Goal: Transaction & Acquisition: Purchase product/service

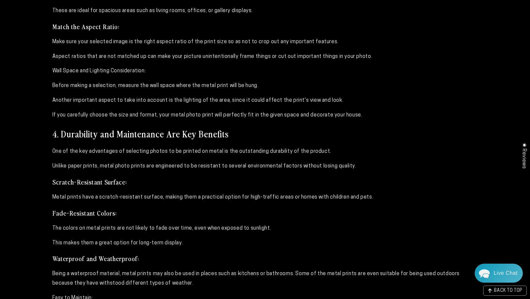
scroll to position [1160, 0]
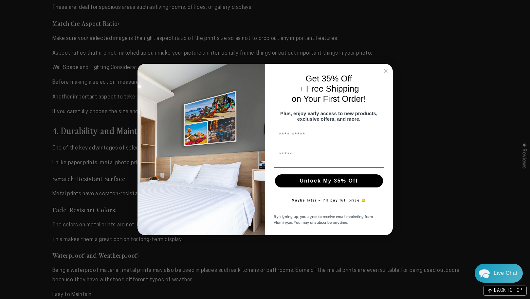
click at [386, 69] on icon "Close dialog" at bounding box center [385, 70] width 3 height 3
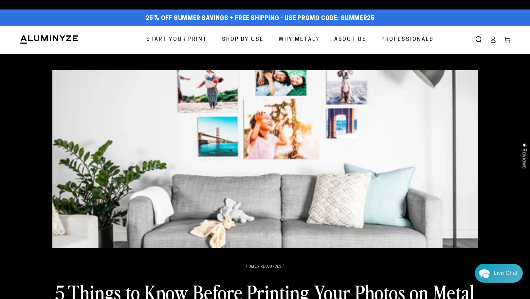
scroll to position [0, 0]
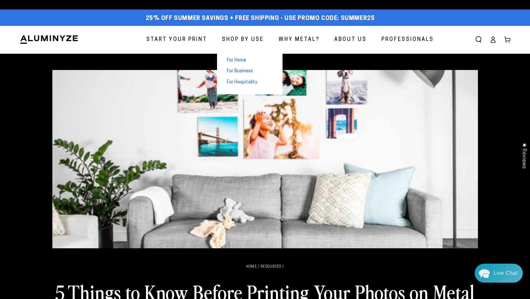
click at [252, 41] on span "Shop By Use" at bounding box center [243, 39] width 42 height 9
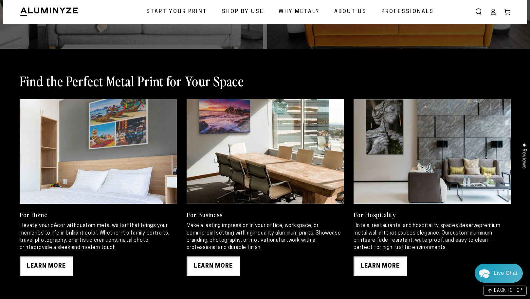
scroll to position [290, 0]
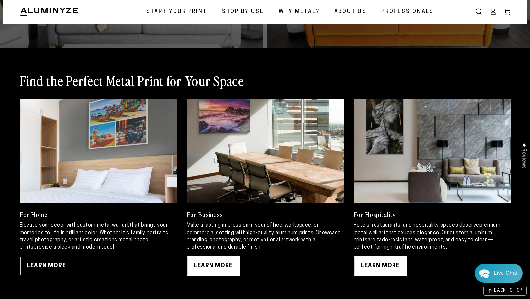
click at [55, 267] on link "LEARN MORE" at bounding box center [46, 266] width 53 height 20
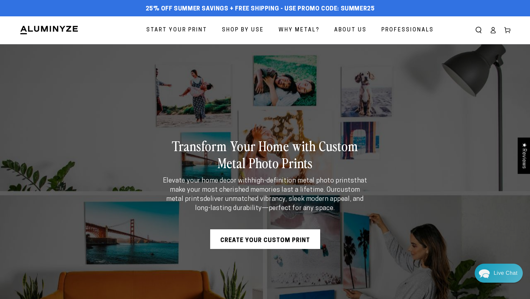
click at [290, 238] on link "Create Your Custom Print" at bounding box center [265, 239] width 110 height 20
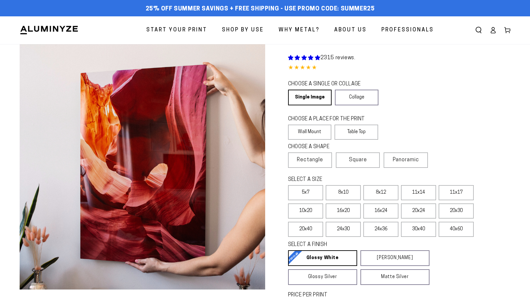
select select "**********"
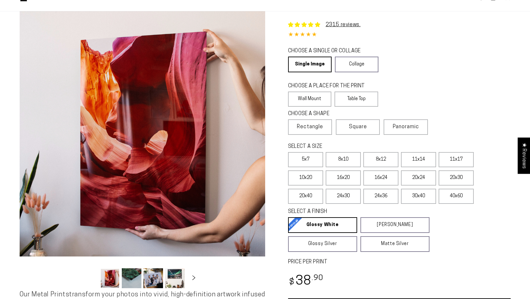
scroll to position [30, 0]
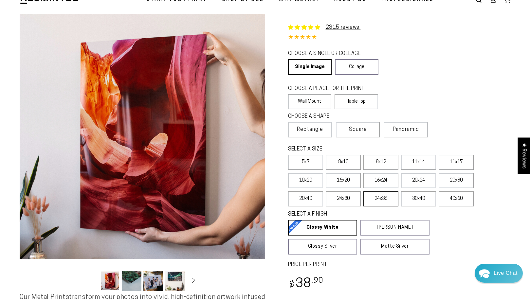
click at [381, 200] on label "24x36" at bounding box center [380, 198] width 35 height 15
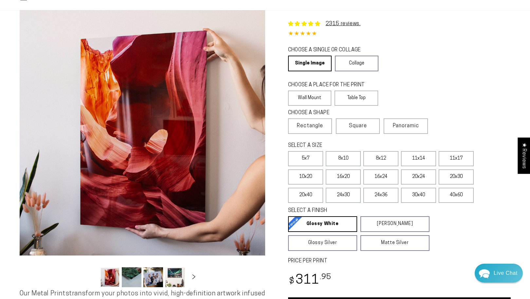
scroll to position [33, 0]
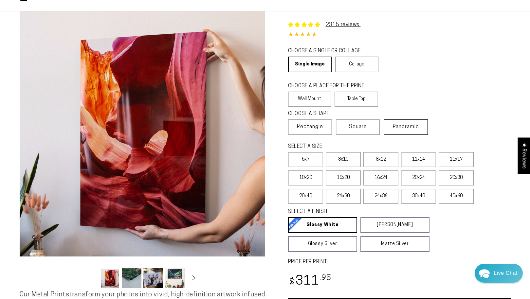
click at [414, 129] on span "Panoramic" at bounding box center [406, 126] width 26 height 5
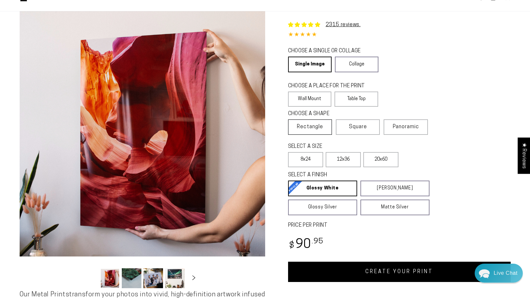
click at [307, 126] on span "Rectangle" at bounding box center [310, 127] width 26 height 8
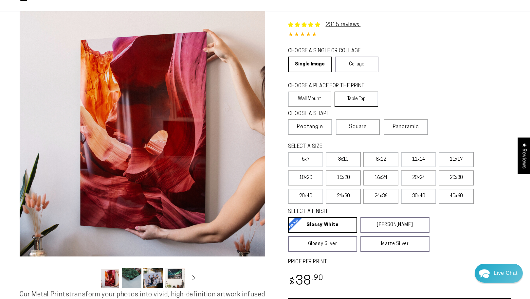
click at [359, 99] on label "Table Top" at bounding box center [356, 99] width 44 height 15
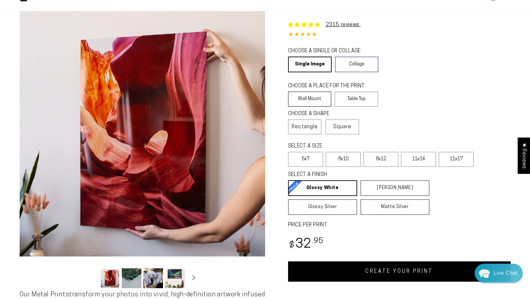
click at [309, 95] on label "Wall Mount" at bounding box center [310, 99] width 44 height 15
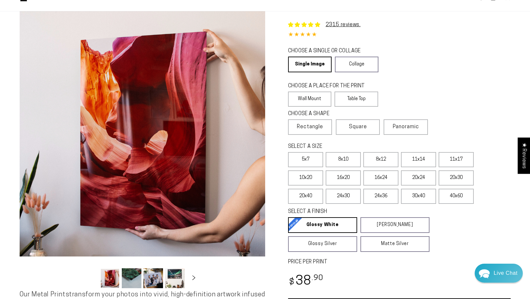
click at [136, 278] on button "Load image 2 in gallery view" at bounding box center [132, 278] width 20 height 20
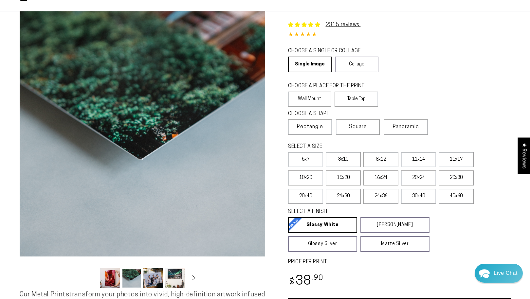
click at [151, 279] on button "Load image 3 in gallery view" at bounding box center [153, 278] width 20 height 20
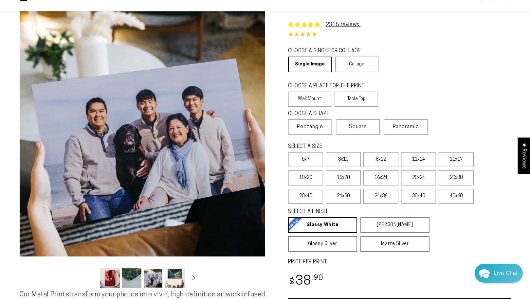
click at [172, 281] on button "Load image 4 in gallery view" at bounding box center [175, 278] width 20 height 20
